Goal: Information Seeking & Learning: Learn about a topic

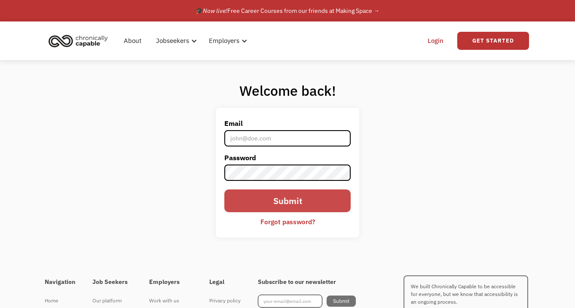
type input "[EMAIL_ADDRESS][DOMAIN_NAME]"
click at [292, 200] on input "Submit" at bounding box center [287, 201] width 127 height 23
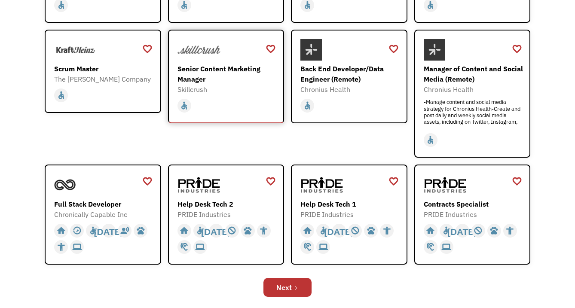
scroll to position [205, 0]
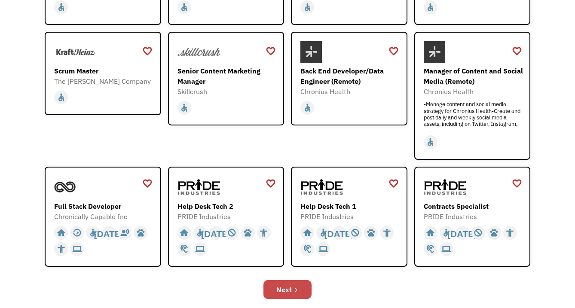
click at [285, 282] on link "Next" at bounding box center [288, 289] width 48 height 19
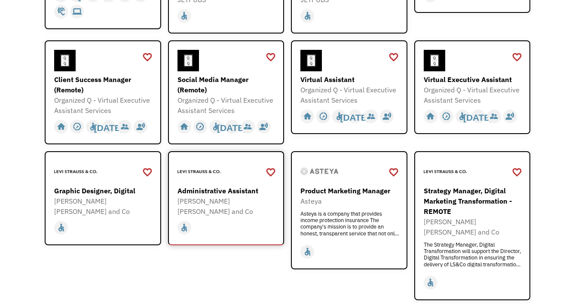
scroll to position [220, 0]
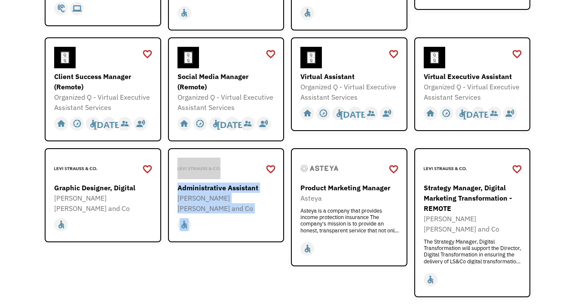
click at [187, 279] on div "favorite_border favorite Saving Administrative Assistant Levi Strauss and Co ht…" at bounding box center [226, 222] width 117 height 149
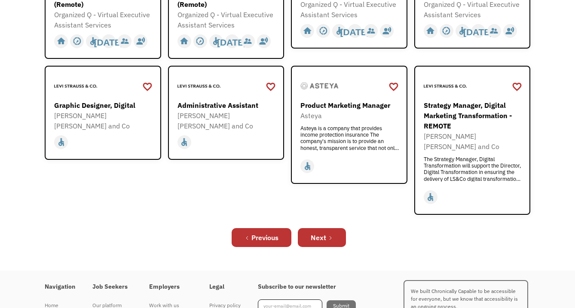
scroll to position [306, 0]
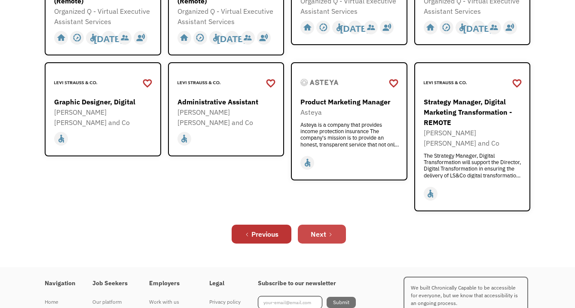
click at [329, 227] on link "Next" at bounding box center [322, 234] width 48 height 19
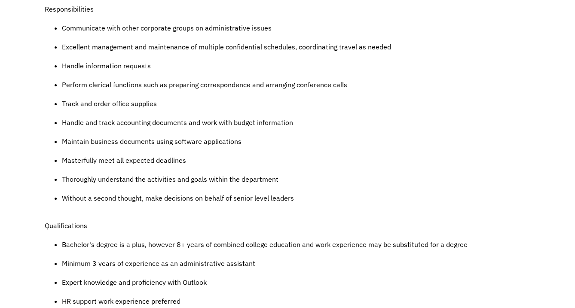
scroll to position [401, 0]
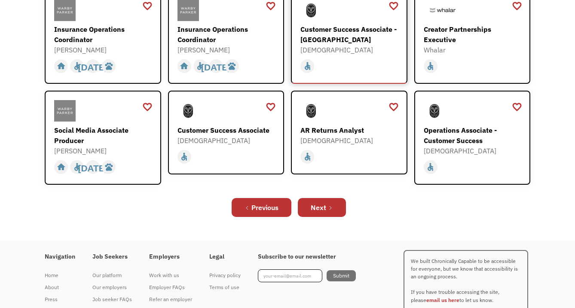
scroll to position [336, 0]
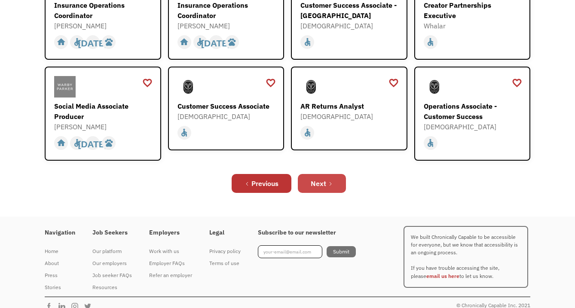
click at [319, 178] on div "Next" at bounding box center [318, 183] width 15 height 10
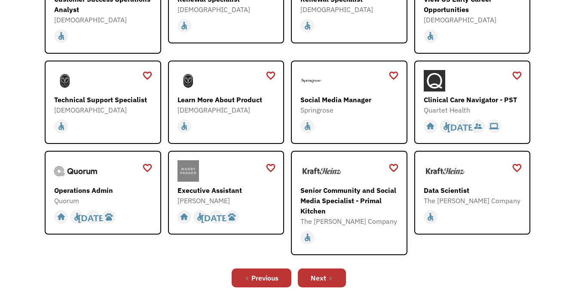
scroll to position [188, 0]
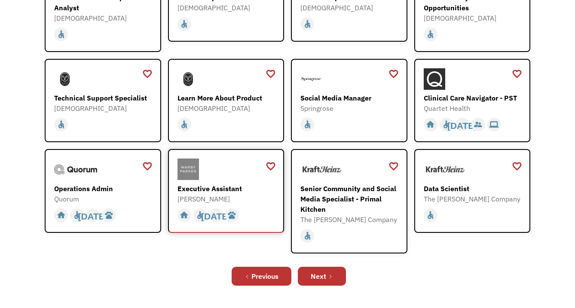
click at [233, 184] on div "Executive Assistant" at bounding box center [228, 189] width 100 height 10
click at [326, 278] on link "Next" at bounding box center [322, 276] width 48 height 19
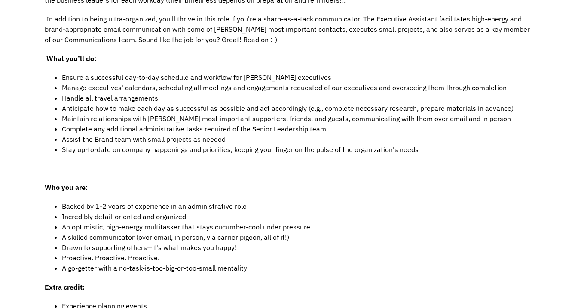
scroll to position [252, 0]
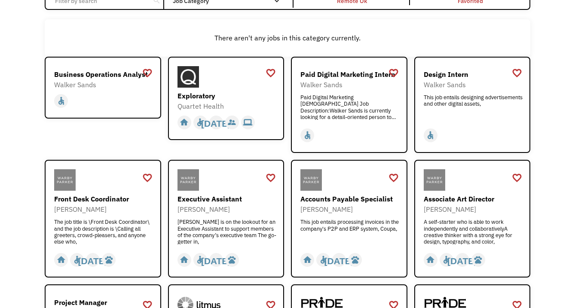
scroll to position [95, 0]
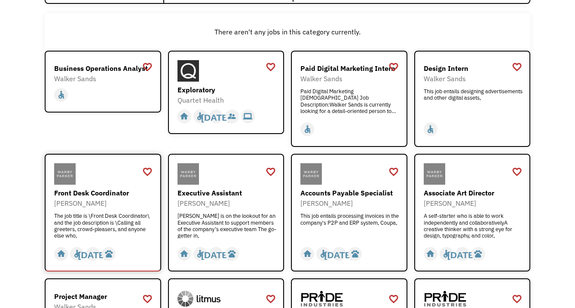
click at [141, 229] on div "The job title is \Front Desk Coordinator\ and the job description is \Calling a…" at bounding box center [104, 226] width 100 height 26
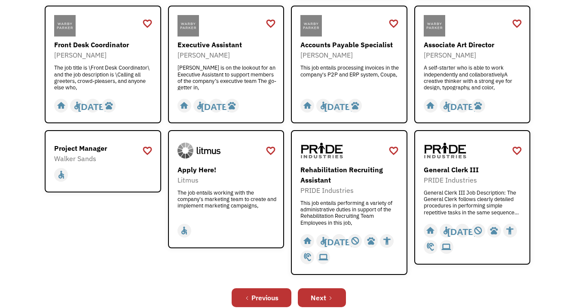
scroll to position [249, 0]
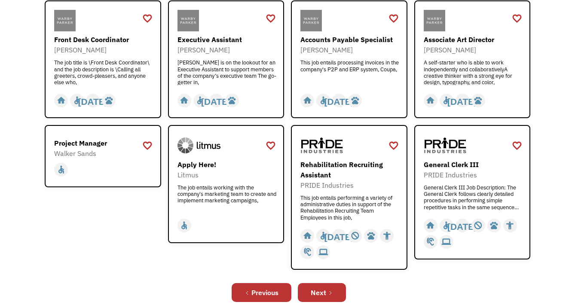
click at [130, 261] on div "favorite_border favorite Saving Project Manager Walker Sands https://www.walker…" at bounding box center [103, 197] width 117 height 144
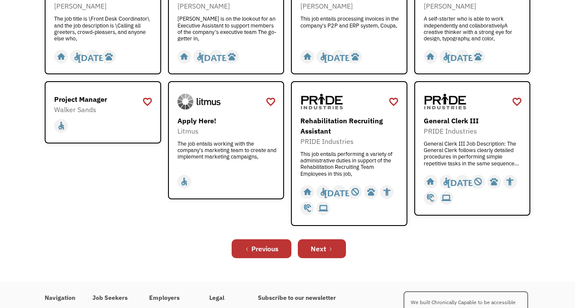
scroll to position [315, 0]
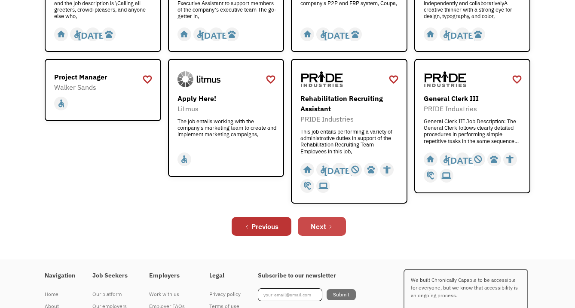
click at [323, 232] on link "Next" at bounding box center [322, 226] width 48 height 19
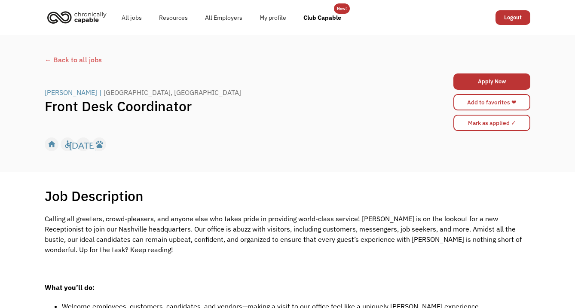
click at [69, 61] on div "← Back to all jobs" at bounding box center [288, 60] width 486 height 10
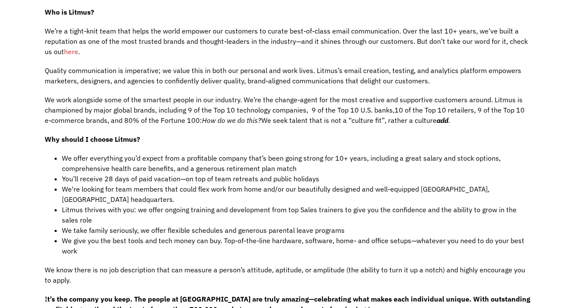
scroll to position [358, 0]
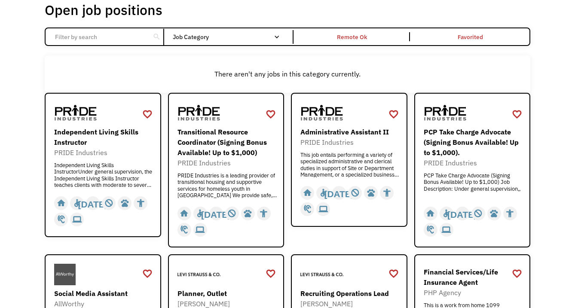
scroll to position [55, 0]
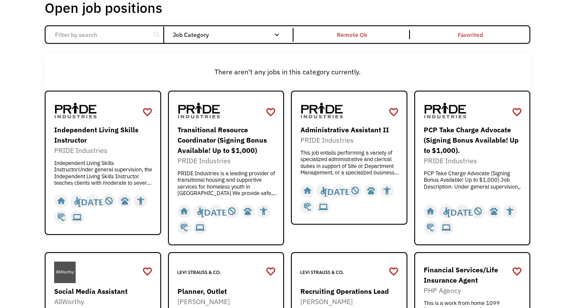
click at [149, 75] on div "There aren't any jobs in this category currently." at bounding box center [287, 72] width 477 height 10
click at [220, 145] on div "Transitional Resource Coordinator (Signing Bonus Available! Up to $1,000)" at bounding box center [228, 140] width 100 height 31
click at [344, 135] on div "PRIDE Industries" at bounding box center [351, 140] width 100 height 10
click at [459, 142] on div "PCP Take Charge Advocate (Signing Bonus Available! Up to $1,000)." at bounding box center [474, 140] width 100 height 31
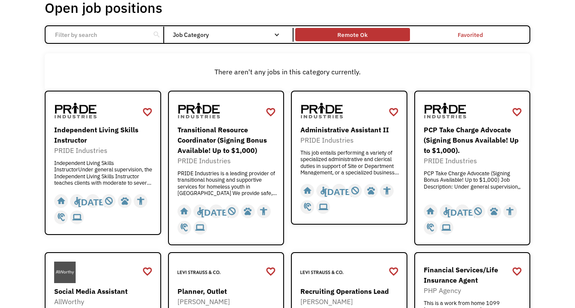
click at [378, 39] on div "Remote Ok" at bounding box center [352, 34] width 114 height 9
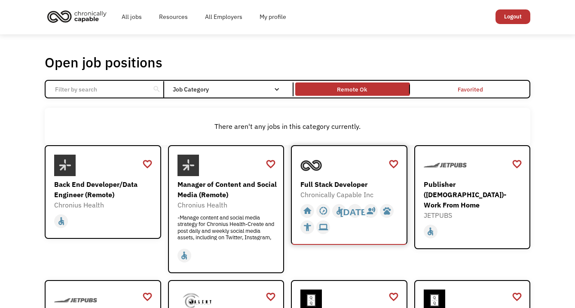
scroll to position [0, 0]
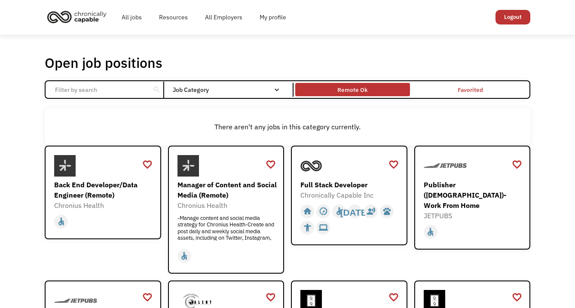
click at [352, 85] on div "Remote Ok" at bounding box center [353, 90] width 30 height 10
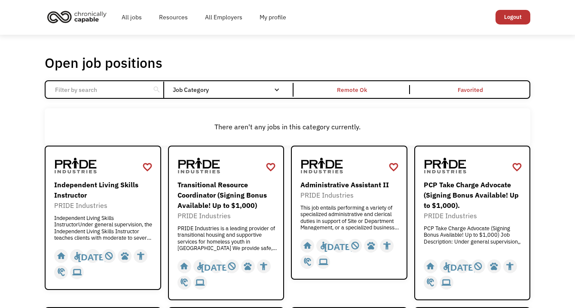
click at [313, 133] on div "There aren't any jobs in this category currently." at bounding box center [288, 126] width 486 height 37
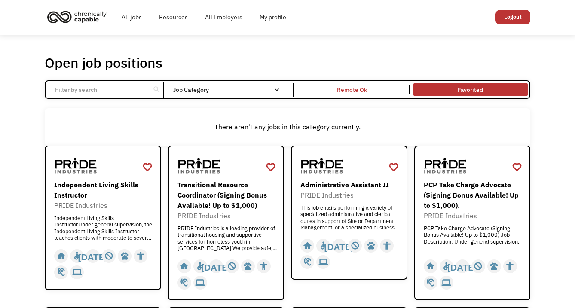
click at [475, 84] on link "Favorited" at bounding box center [471, 89] width 118 height 17
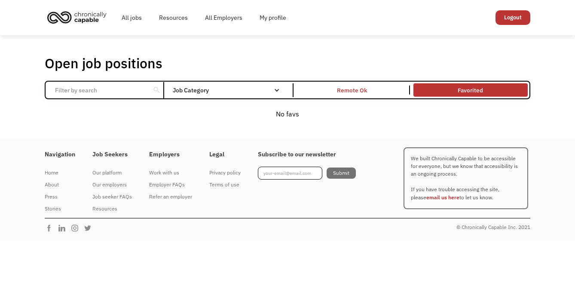
scroll to position [0, 0]
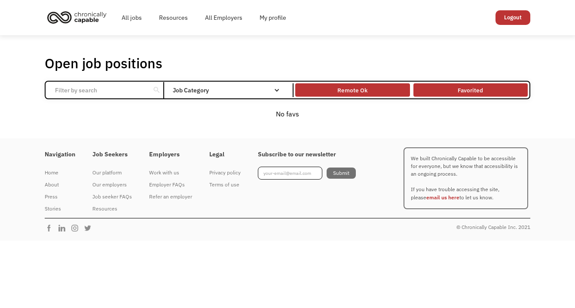
click at [372, 93] on div "Remote Ok" at bounding box center [352, 90] width 114 height 9
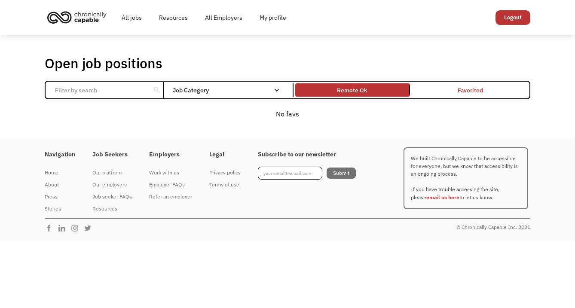
click at [483, 86] on link "Favorited" at bounding box center [471, 90] width 118 height 17
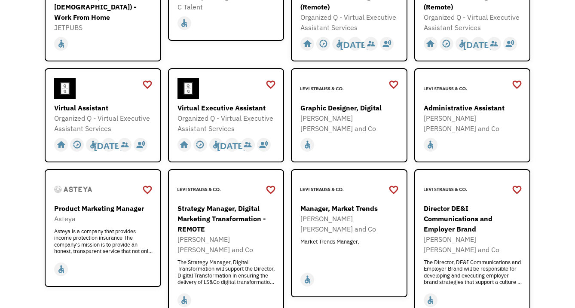
scroll to position [323, 0]
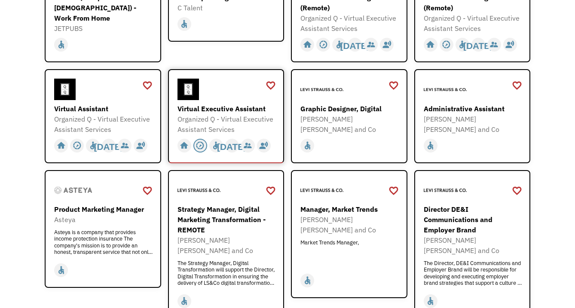
click at [198, 148] on div "slow_motion_video" at bounding box center [200, 145] width 9 height 13
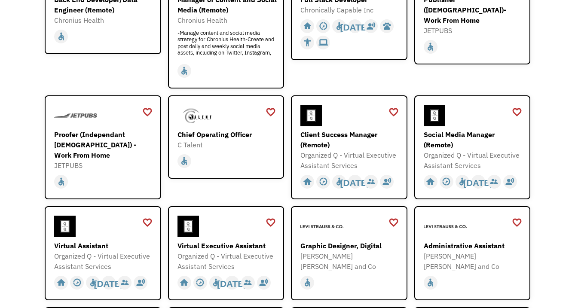
scroll to position [0, 0]
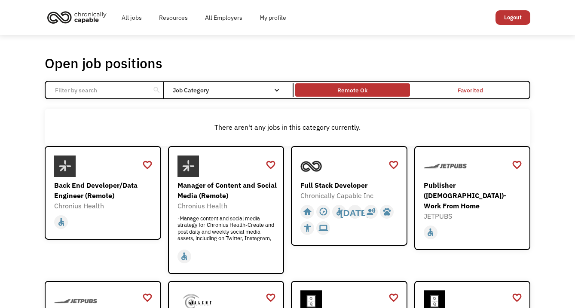
click at [326, 91] on div "Remote Ok" at bounding box center [352, 90] width 114 height 9
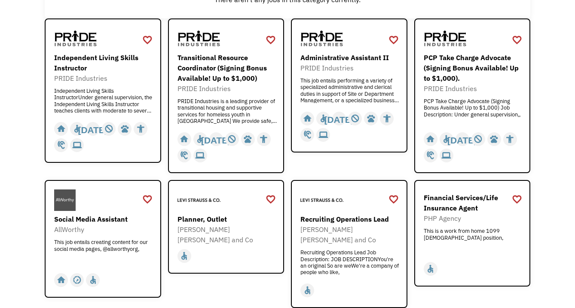
scroll to position [129, 0]
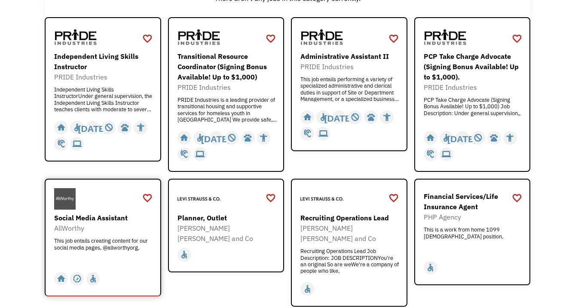
click at [138, 242] on div "This job entails creating content for our social media pages, @allworthyorg," at bounding box center [104, 251] width 100 height 26
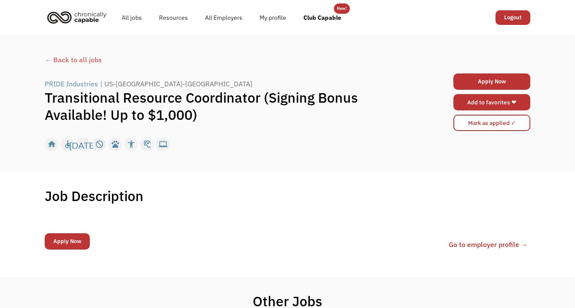
click at [488, 106] on link "Add to favorites ❤" at bounding box center [492, 102] width 77 height 16
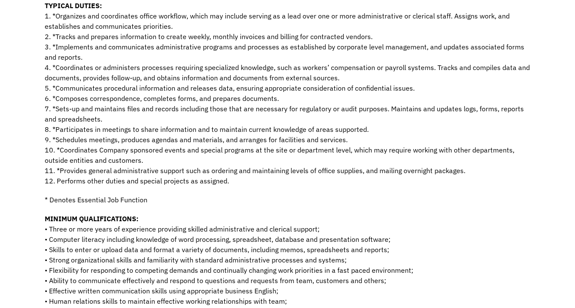
scroll to position [285, 0]
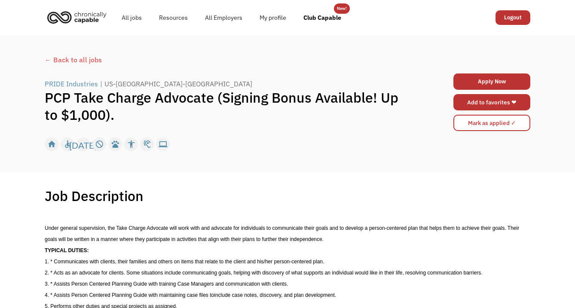
click at [481, 100] on link "Add to favorites ❤" at bounding box center [492, 102] width 77 height 16
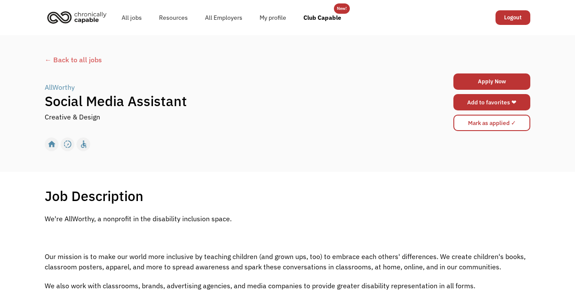
click at [524, 105] on link "Add to favorites ❤" at bounding box center [492, 102] width 77 height 16
